Goal: Task Accomplishment & Management: Complete application form

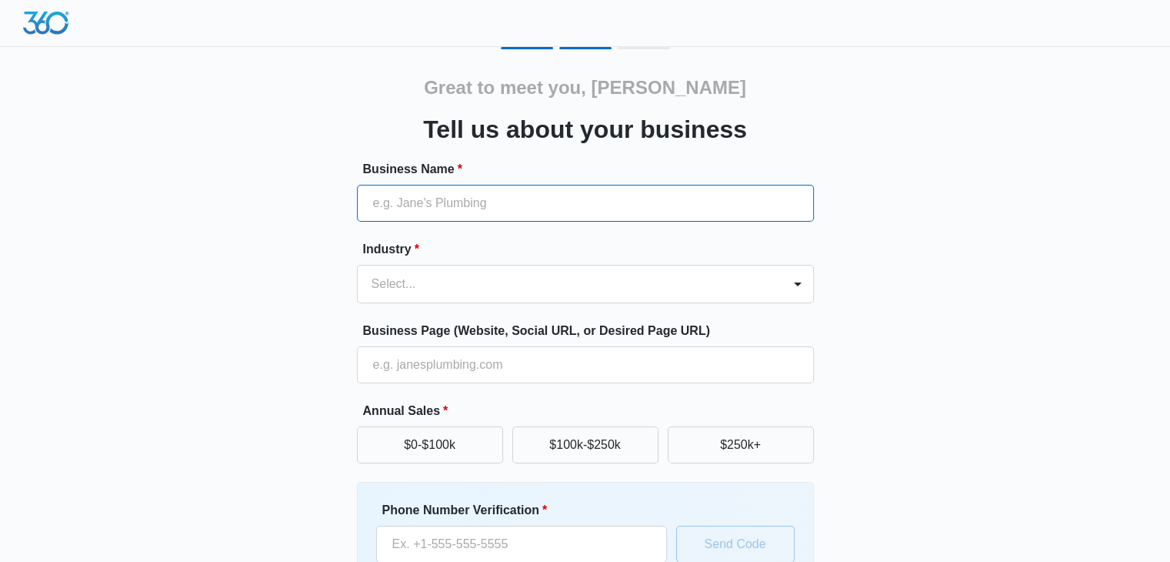
click at [630, 210] on input "Business Name *" at bounding box center [585, 203] width 457 height 37
type input "MTL Roadside Truck & Trailers Repair"
type input "[PHONE_NUMBER]"
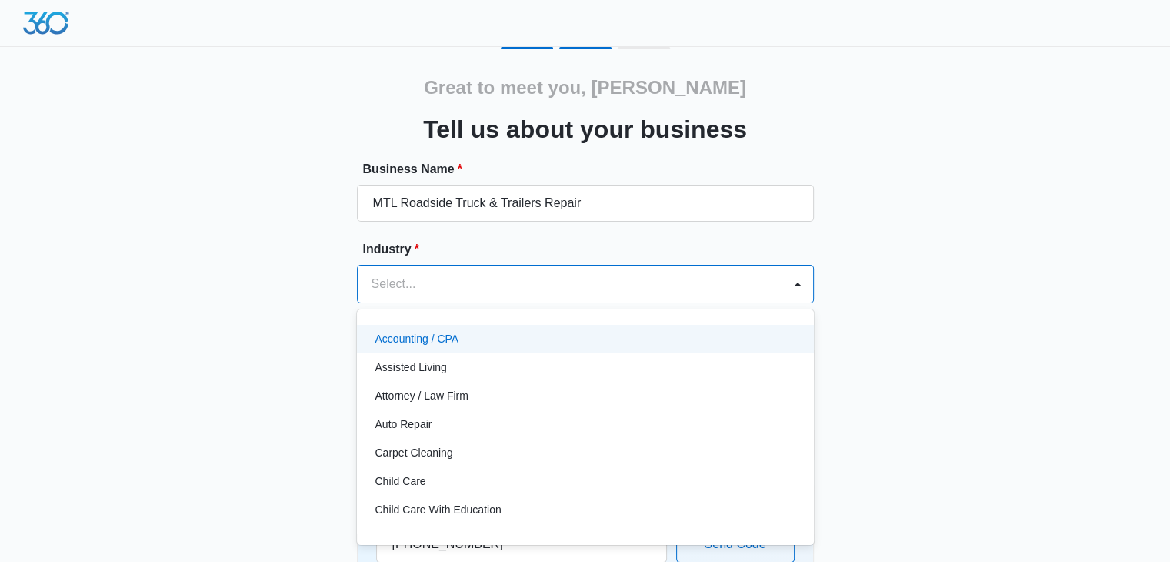
click at [583, 268] on div "Select..." at bounding box center [570, 283] width 425 height 37
type input "t"
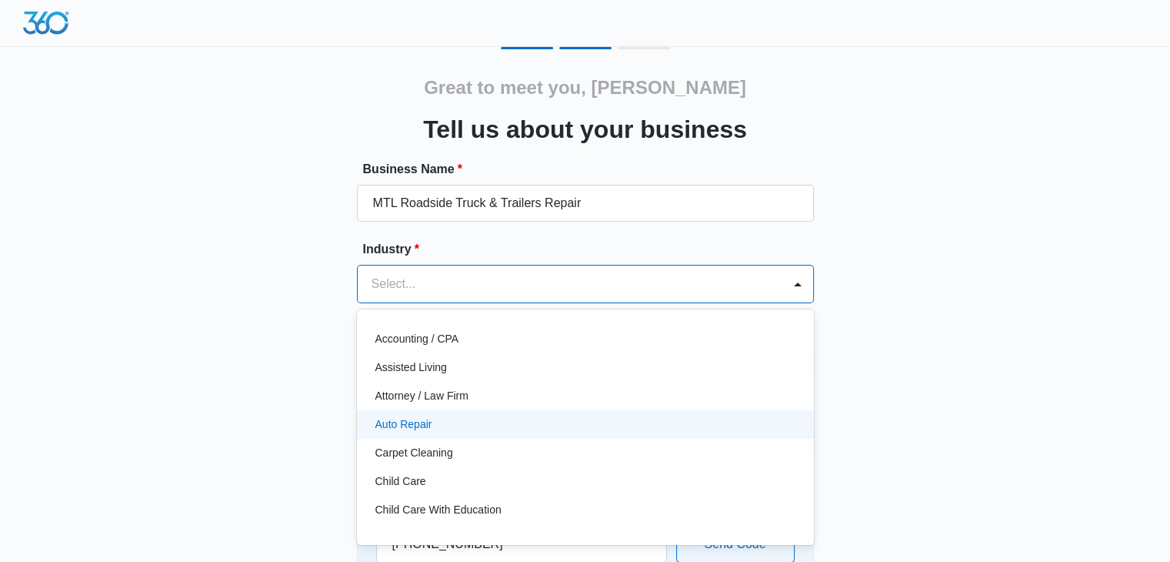
click at [705, 431] on div "Auto Repair" at bounding box center [583, 424] width 417 height 16
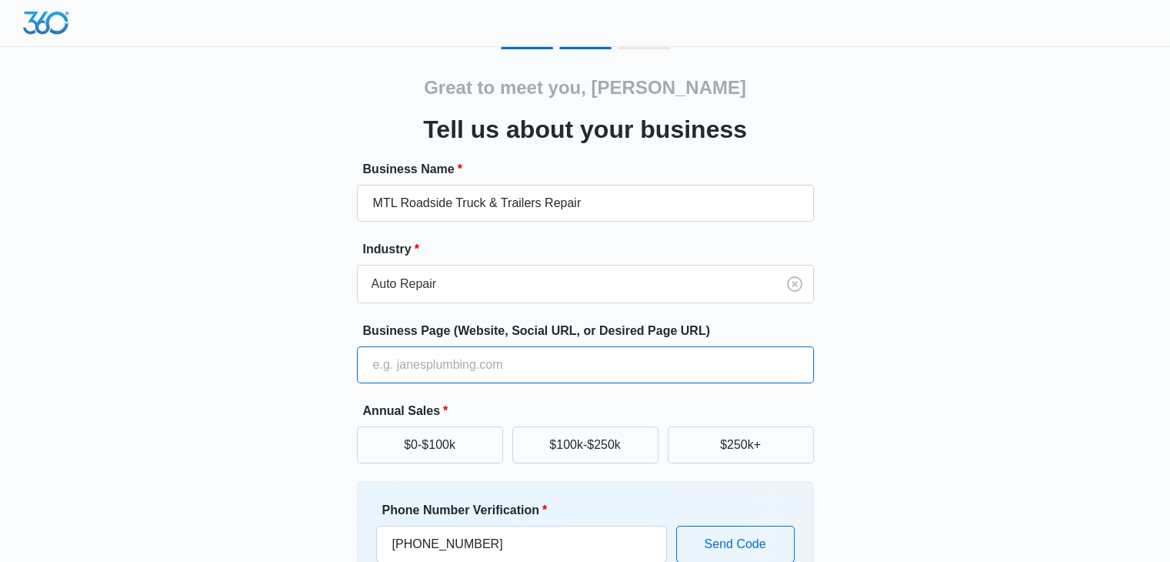
click at [662, 364] on input "Business Page (Website, Social URL, or Desired Page URL)" at bounding box center [585, 364] width 457 height 37
type input "[URL][DOMAIN_NAME]"
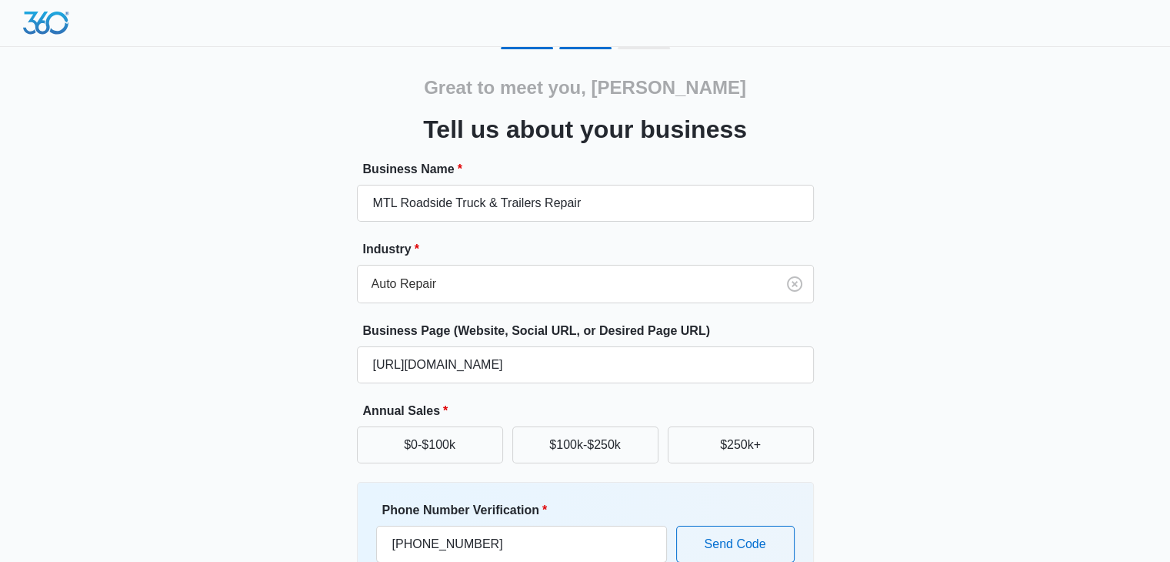
click at [503, 451] on div "$0-$100k $100k-$250k $250k+" at bounding box center [585, 444] width 457 height 37
click at [427, 443] on button "$0-$100k" at bounding box center [430, 444] width 146 height 37
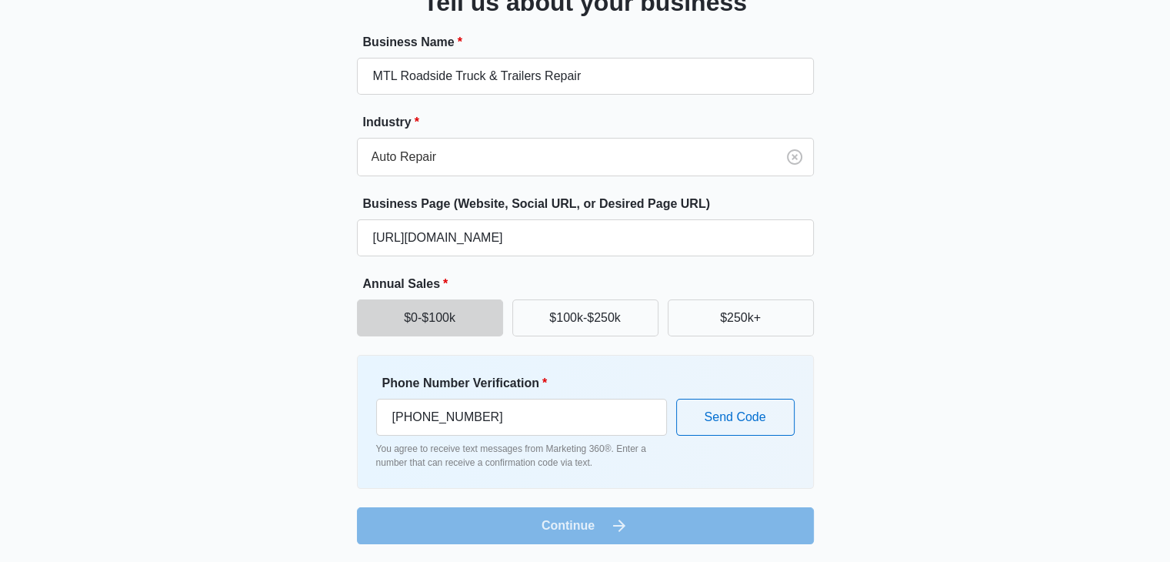
click at [711, 526] on form "Business Name * MTL Roadside Truck & Trailers Repair Industry * Auto Repair Bus…" at bounding box center [585, 288] width 457 height 511
